Goal: Book appointment/travel/reservation

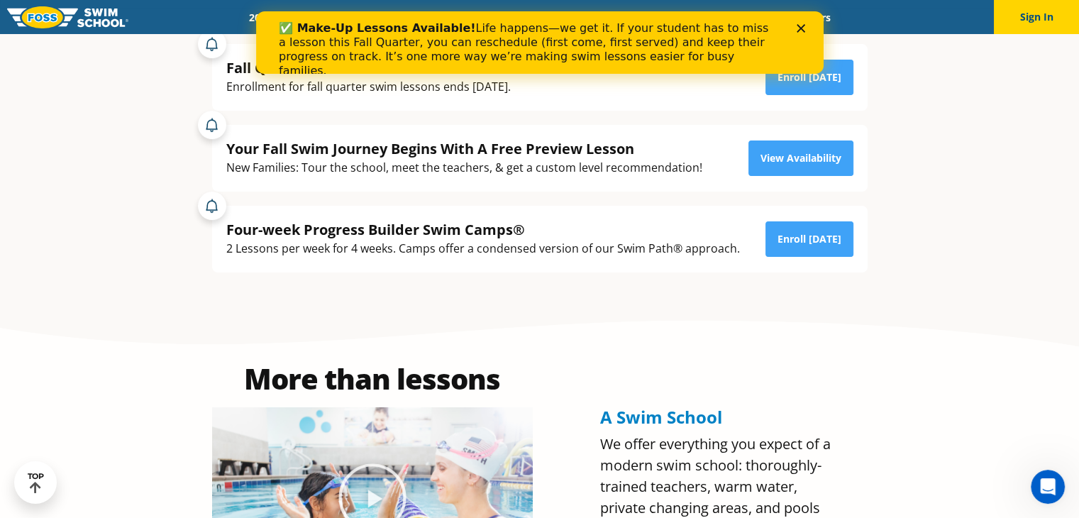
click at [795, 31] on div "✅ Make-Up Lessons Available! Life happens—we get it. If your student has to mis…" at bounding box center [539, 49] width 522 height 65
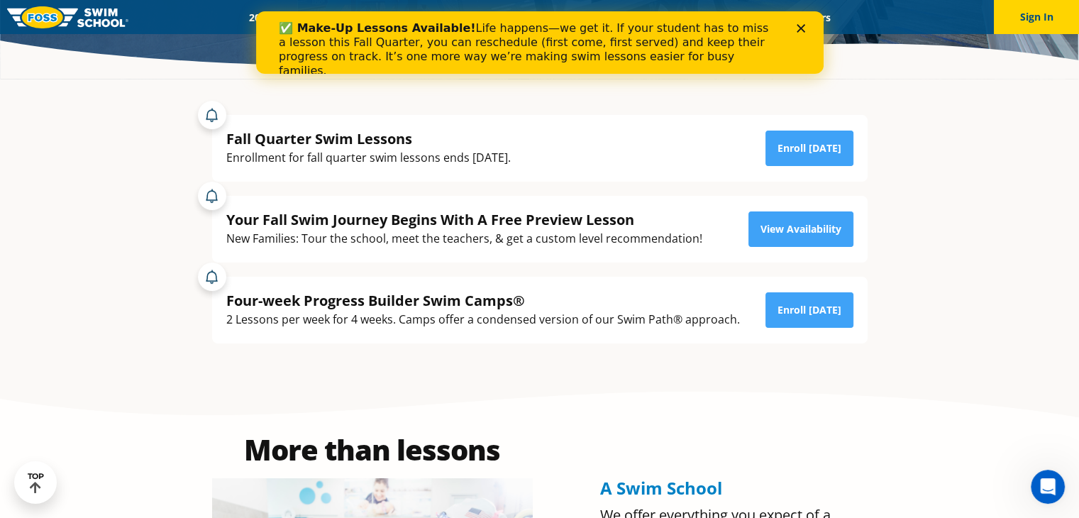
click at [797, 26] on polygon "Close" at bounding box center [800, 28] width 9 height 9
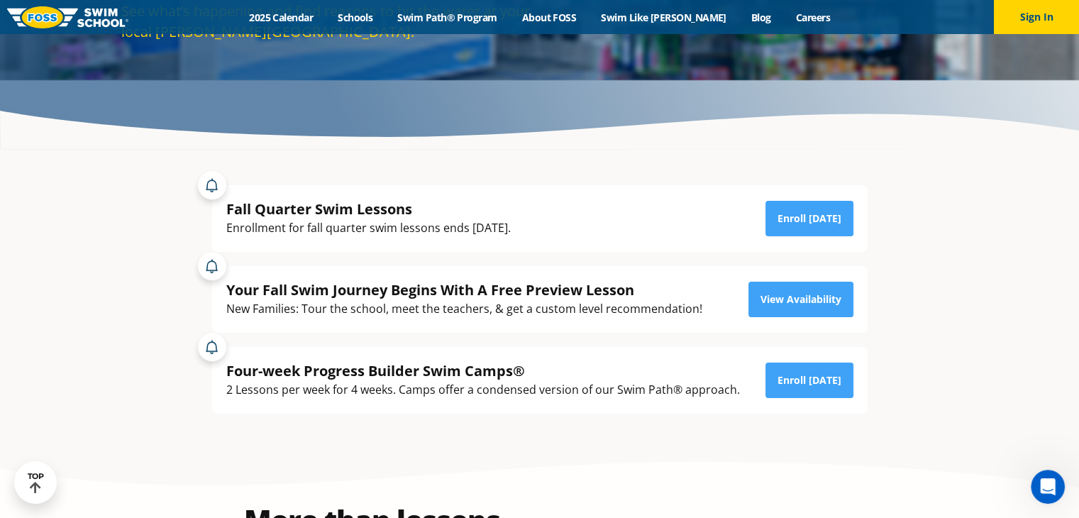
scroll to position [71, 0]
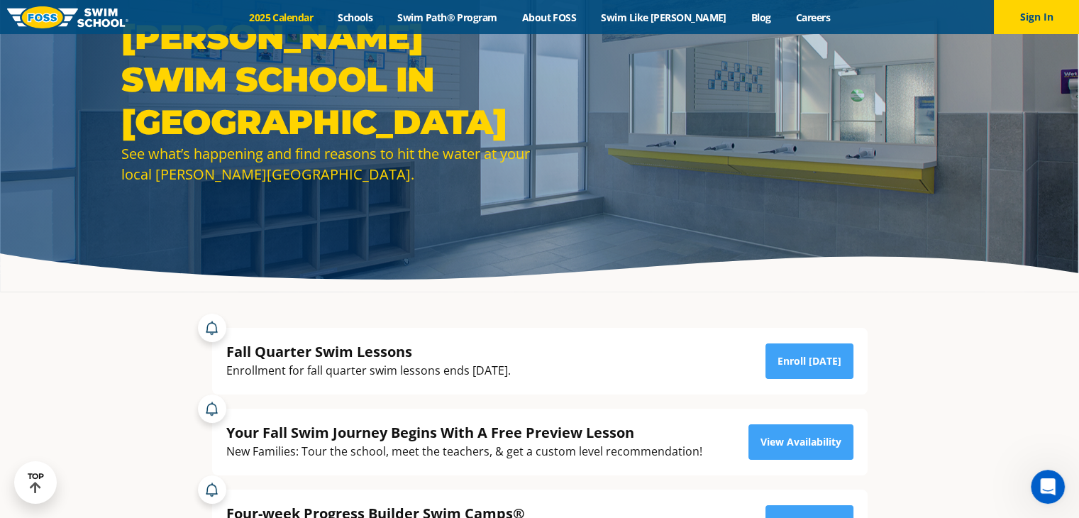
click at [294, 14] on link "2025 Calendar" at bounding box center [281, 17] width 89 height 13
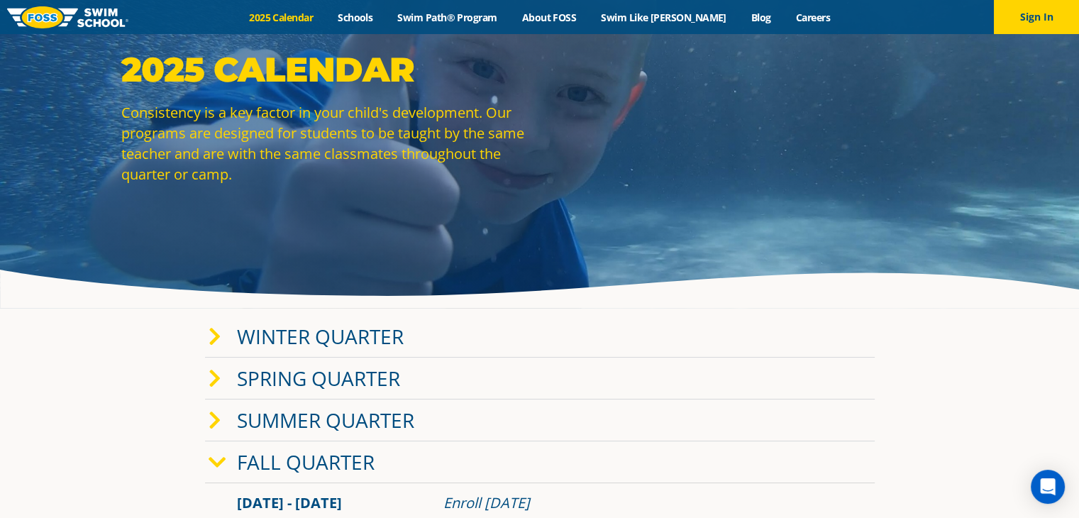
scroll to position [71, 0]
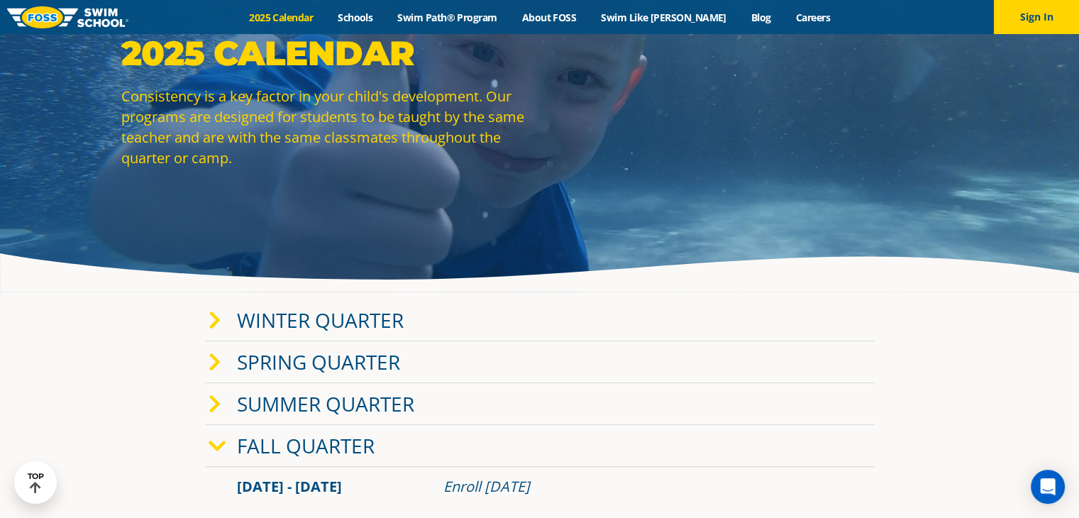
click at [214, 365] on icon at bounding box center [215, 363] width 13 height 20
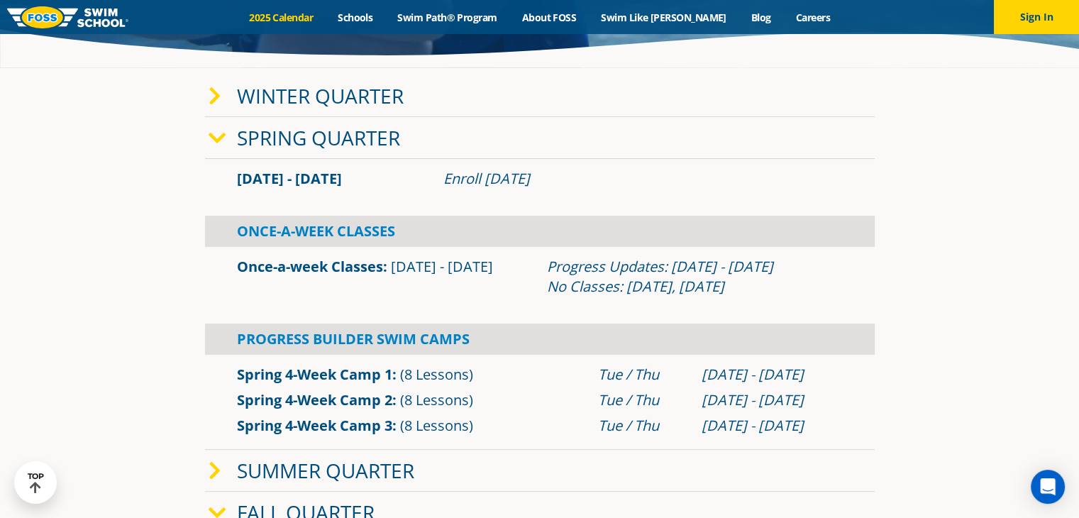
scroll to position [284, 0]
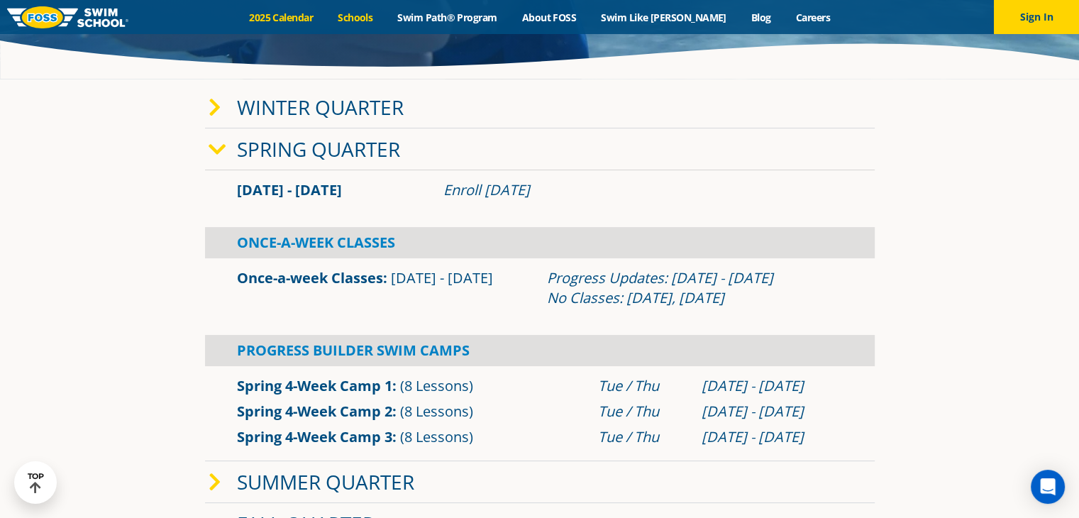
click at [365, 16] on link "Schools" at bounding box center [356, 17] width 60 height 13
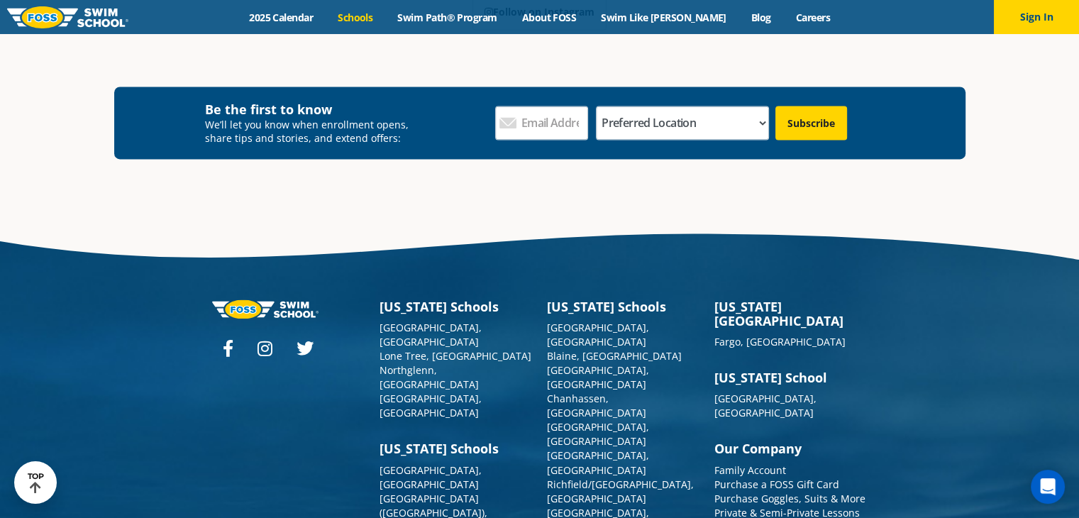
scroll to position [2245, 0]
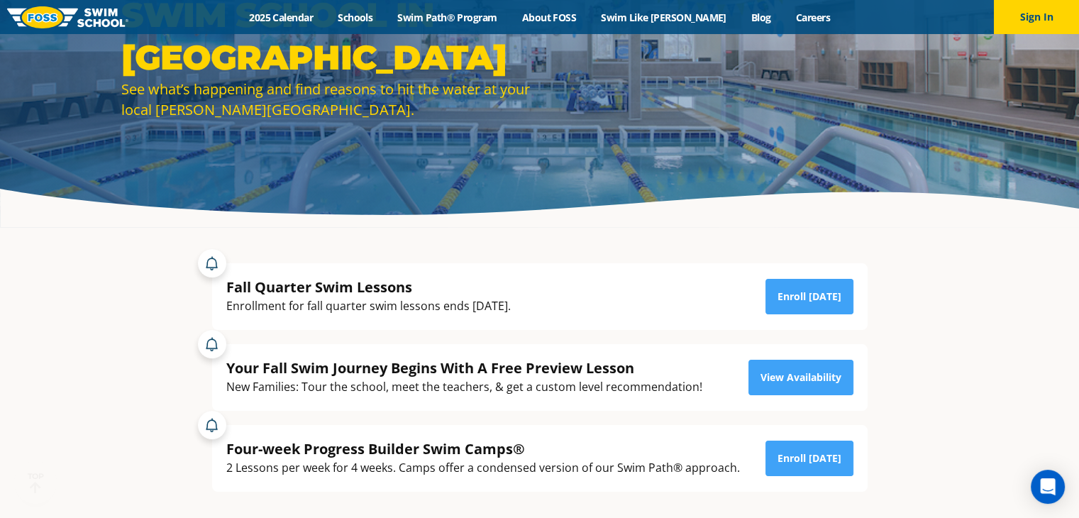
scroll to position [142, 0]
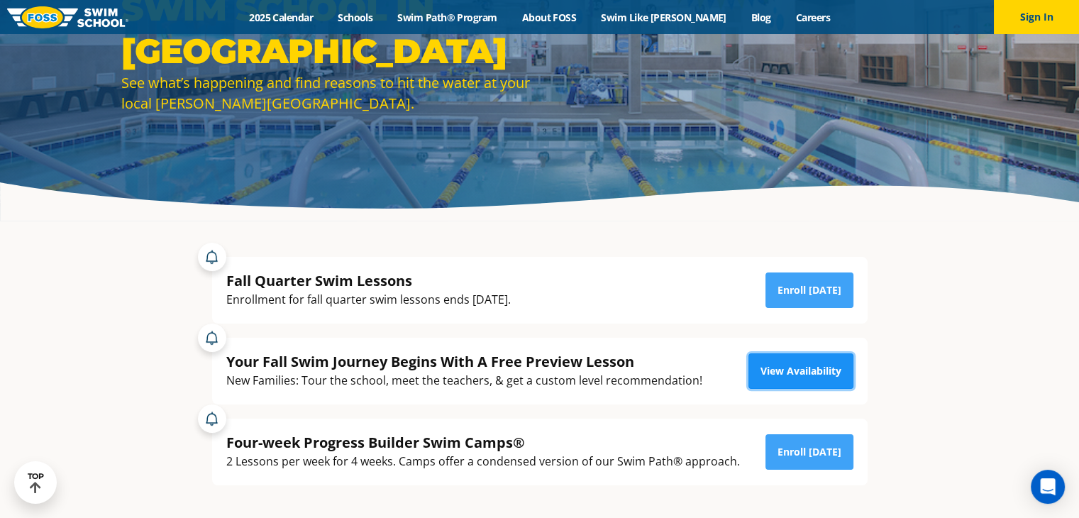
click at [773, 368] on link "View Availability" at bounding box center [801, 370] width 105 height 35
